Goal: Information Seeking & Learning: Check status

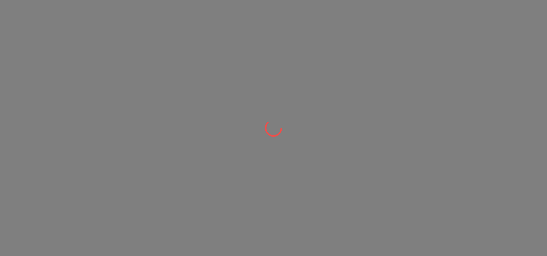
click at [74, 40] on div at bounding box center [273, 128] width 547 height 256
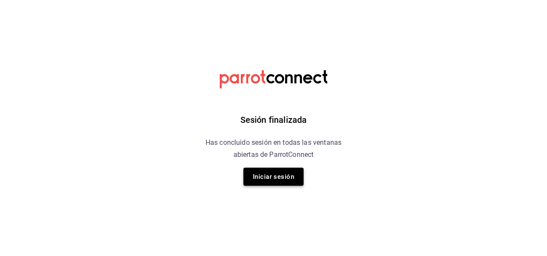
click at [283, 180] on button "Iniciar sesión" at bounding box center [274, 176] width 60 height 18
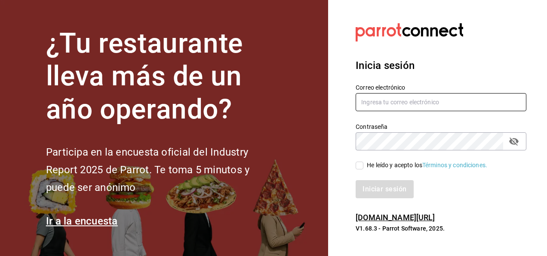
click at [387, 100] on input "text" at bounding box center [441, 102] width 171 height 18
type input "[EMAIL_ADDRESS][DOMAIN_NAME]"
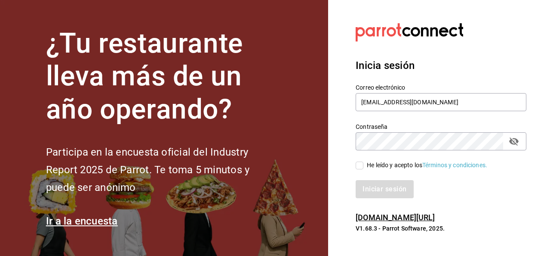
click at [362, 165] on input "He leído y acepto los Términos y condiciones." at bounding box center [360, 165] width 8 height 8
checkbox input "true"
click at [380, 189] on button "Iniciar sesión" at bounding box center [385, 189] width 59 height 18
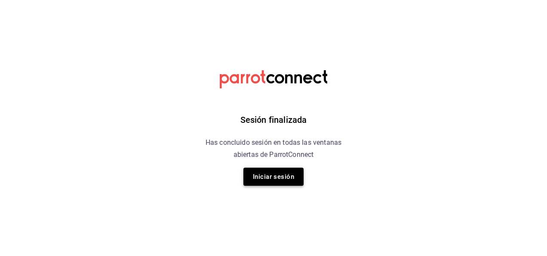
click at [285, 171] on button "Iniciar sesión" at bounding box center [274, 176] width 60 height 18
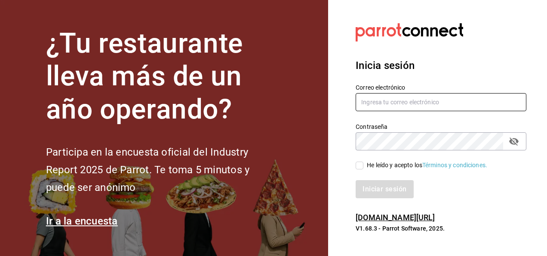
click at [371, 101] on input "text" at bounding box center [441, 102] width 171 height 18
type input "[EMAIL_ADDRESS][DOMAIN_NAME]"
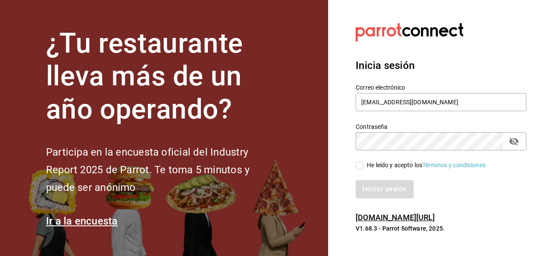
click at [362, 166] on input "He leído y acepto los Términos y condiciones." at bounding box center [360, 165] width 8 height 8
checkbox input "true"
click at [377, 190] on button "Iniciar sesión" at bounding box center [385, 189] width 59 height 18
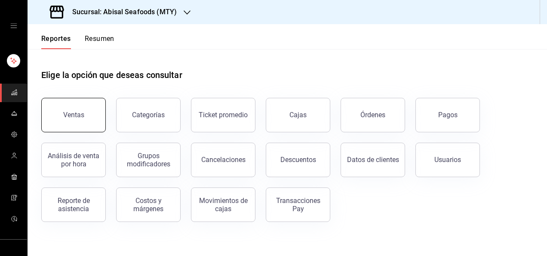
click at [66, 121] on button "Ventas" at bounding box center [73, 115] width 65 height 34
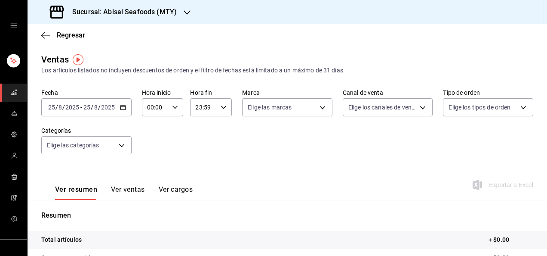
click at [88, 111] on input "25" at bounding box center [87, 107] width 8 height 7
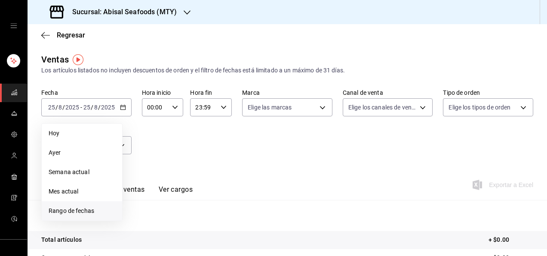
click at [83, 210] on span "Rango de fechas" at bounding box center [82, 210] width 67 height 9
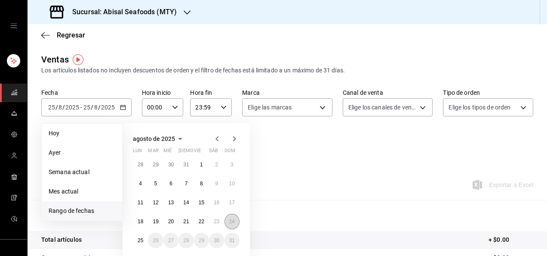
click at [231, 220] on abbr "24" at bounding box center [232, 221] width 6 height 6
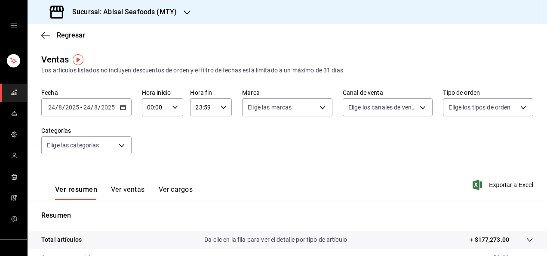
click at [285, 177] on div "Ver resumen Ver ventas Ver cargos Exportar a Excel" at bounding box center [288, 181] width 520 height 35
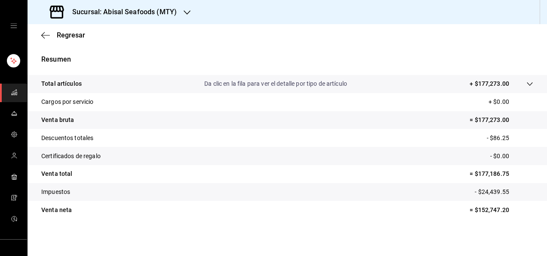
scroll to position [157, 0]
